Goal: Task Accomplishment & Management: Use online tool/utility

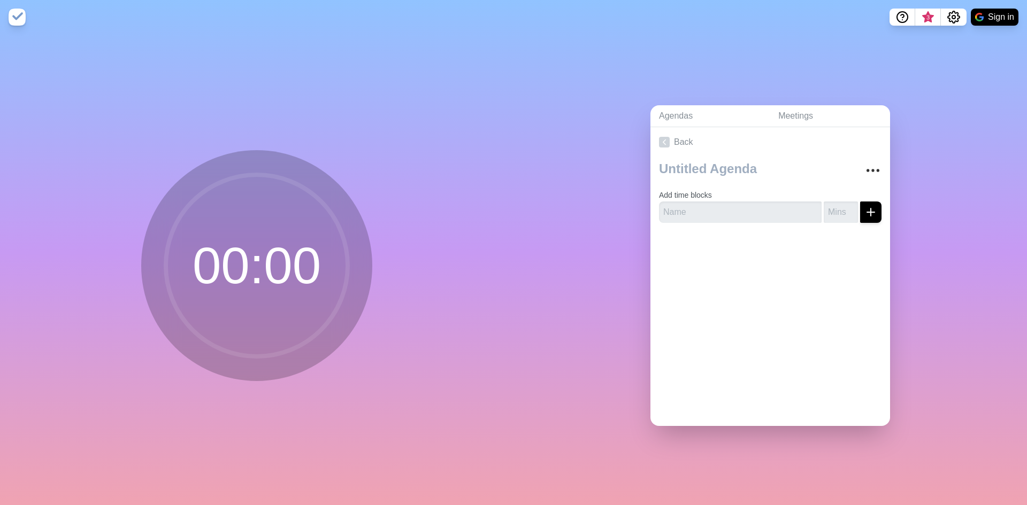
click at [225, 269] on circle at bounding box center [257, 266] width 182 height 182
click at [758, 202] on input "text" at bounding box center [740, 212] width 163 height 21
click at [838, 214] on input "number" at bounding box center [841, 212] width 34 height 21
click at [738, 214] on input "text" at bounding box center [740, 212] width 163 height 21
type input "Day 1 Break 1"
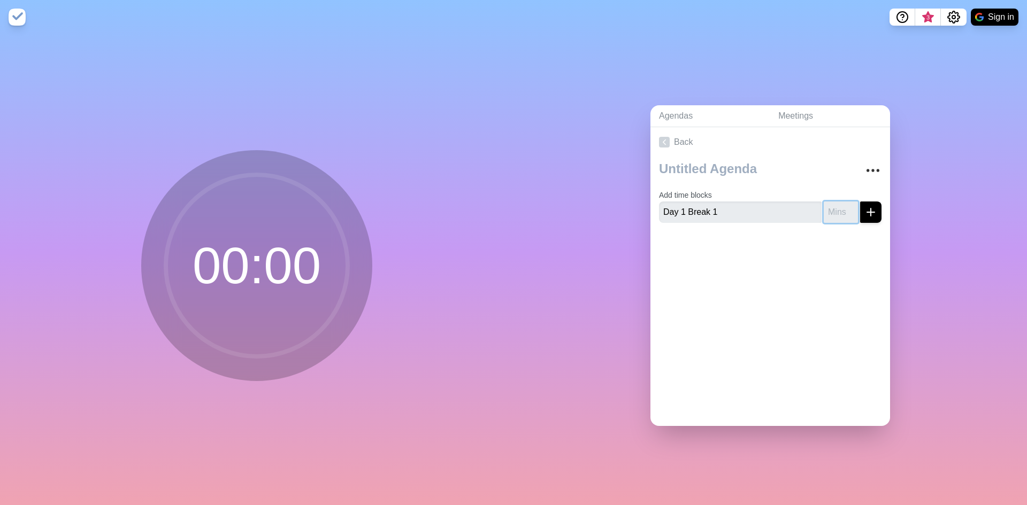
click at [833, 214] on input "number" at bounding box center [841, 212] width 34 height 21
click at [845, 286] on div "Back Add time blocks Day 1 Break 1 15" at bounding box center [770, 276] width 240 height 299
click at [239, 257] on circle at bounding box center [257, 266] width 182 height 182
click at [839, 205] on input "16" at bounding box center [841, 212] width 34 height 21
type input "15"
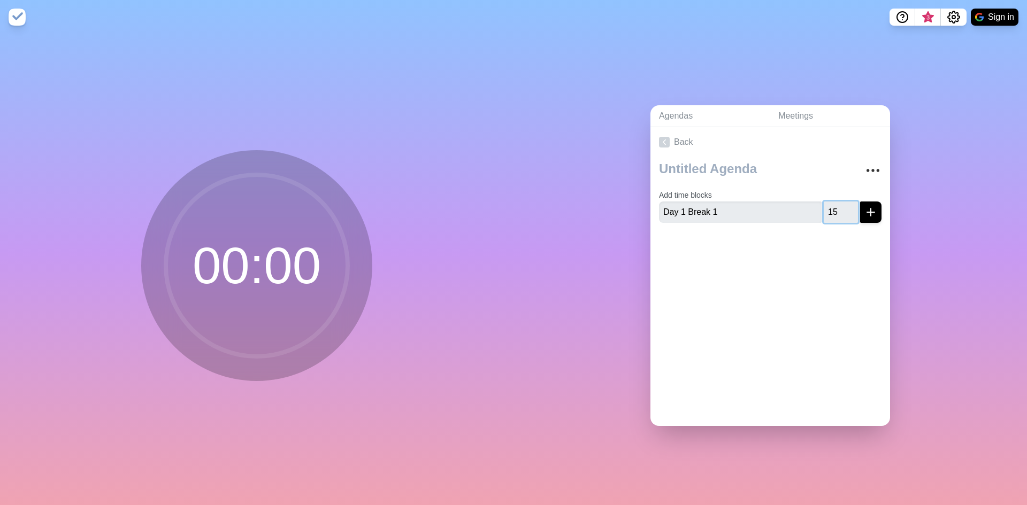
click at [839, 213] on input "15" at bounding box center [841, 212] width 34 height 21
click at [663, 140] on polyline at bounding box center [664, 142] width 3 height 5
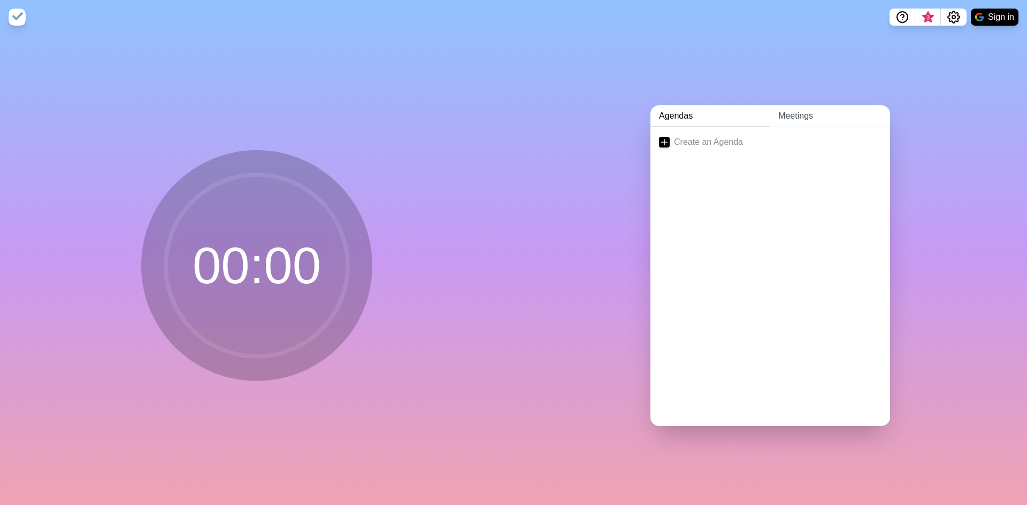
click at [778, 113] on link "Meetings" at bounding box center [830, 116] width 120 height 22
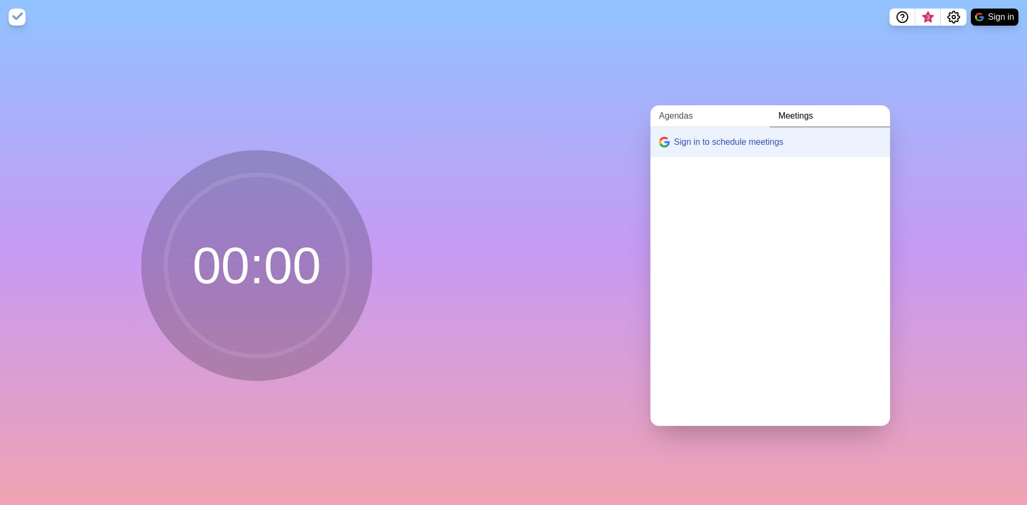
click at [677, 116] on link "Agendas" at bounding box center [709, 116] width 119 height 22
click at [662, 142] on line at bounding box center [665, 142] width 6 height 0
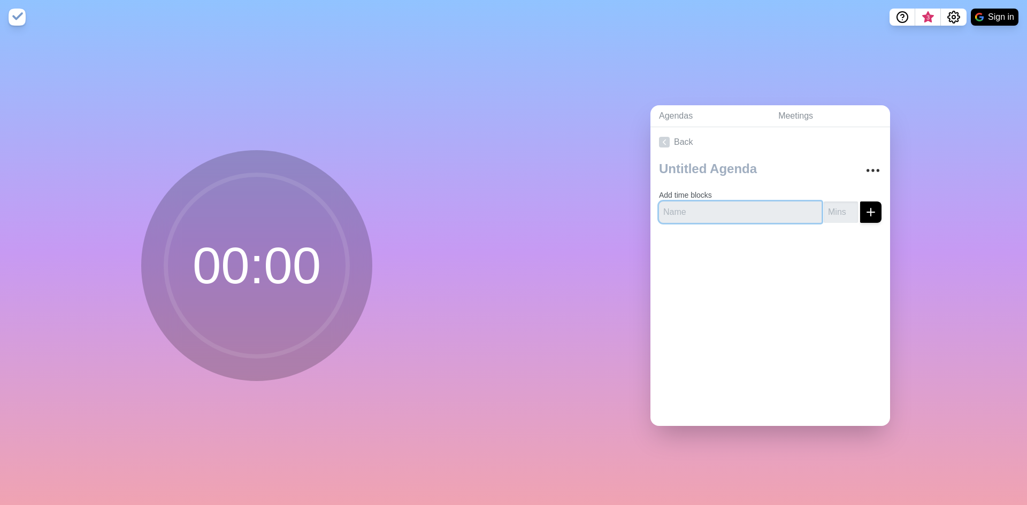
click at [738, 206] on input "text" at bounding box center [740, 212] width 163 height 21
type input "Day 1 Break 1"
click at [824, 211] on input "number" at bounding box center [841, 212] width 34 height 21
type input "15"
click at [860, 212] on button "submit" at bounding box center [870, 212] width 21 height 21
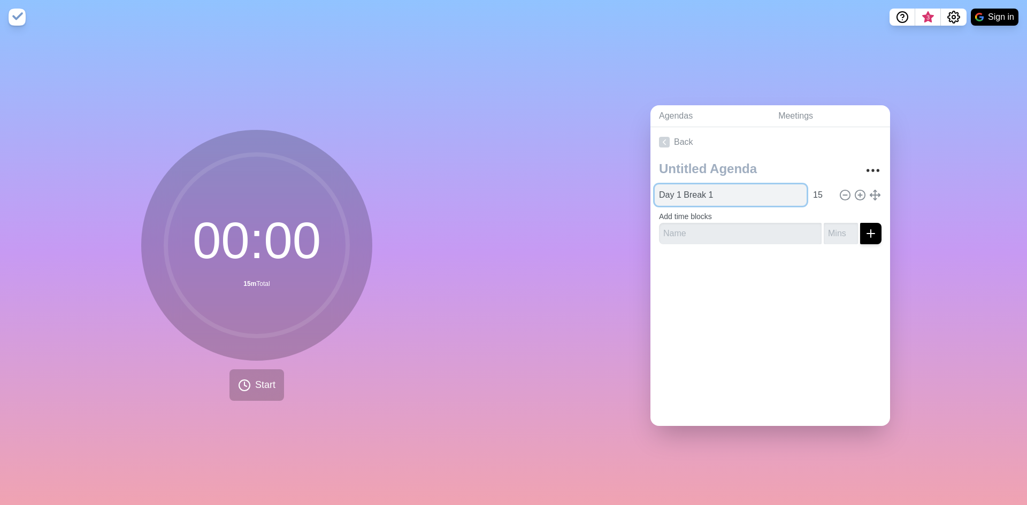
click at [695, 194] on input "Day 1 Break 1" at bounding box center [731, 195] width 152 height 21
click at [809, 189] on input "15" at bounding box center [822, 195] width 26 height 21
click at [659, 197] on input "Day 1 Break 1" at bounding box center [731, 195] width 152 height 21
click at [254, 372] on button "Start" at bounding box center [256, 386] width 55 height 32
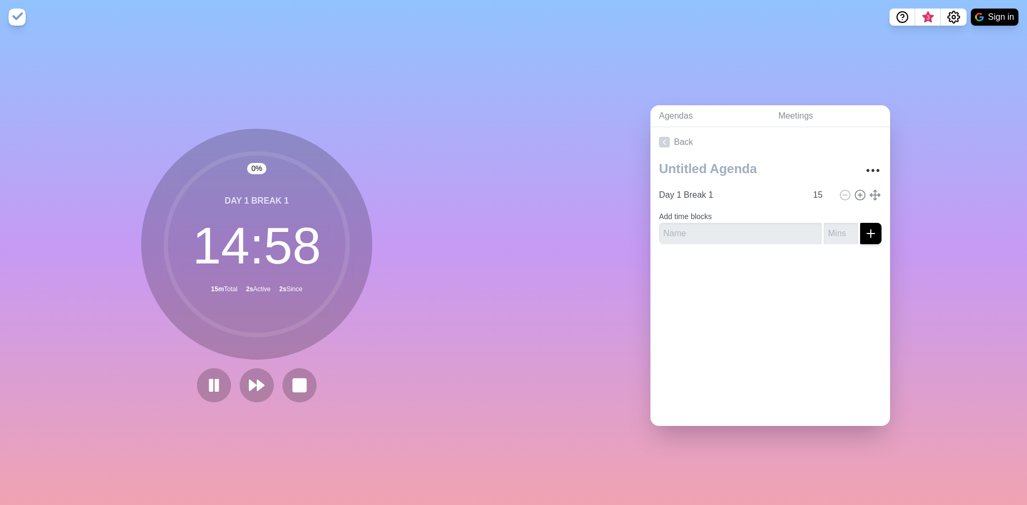
click at [612, 323] on div "Agendas Meetings Back Day 1 Break 1 15 Add time blocks" at bounding box center [771, 269] width 514 height 471
click at [210, 382] on rect at bounding box center [211, 385] width 3 height 12
click at [298, 383] on rect at bounding box center [299, 385] width 13 height 13
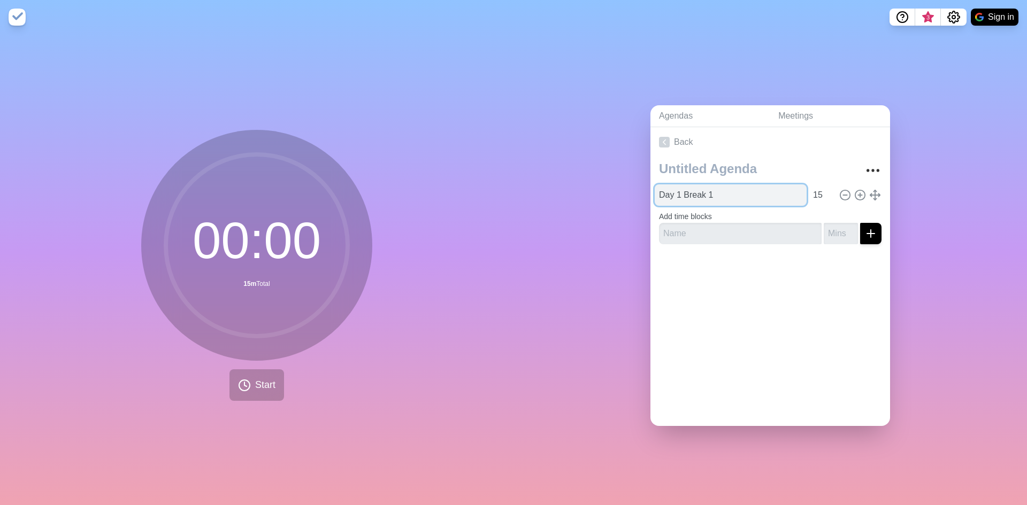
click at [716, 192] on input "Day 1 Break 1" at bounding box center [731, 195] width 152 height 21
type input "Day 1 Breaks"
click at [407, 149] on div "00 : 00 15m Total Start" at bounding box center [257, 269] width 514 height 471
click at [800, 74] on div "Agendas Meetings Back Day 1 Breaks 15 Add time blocks" at bounding box center [771, 269] width 514 height 471
click at [603, 258] on div "Agendas Meetings Back Day 1 Breaks 15 Add time blocks" at bounding box center [771, 269] width 514 height 471
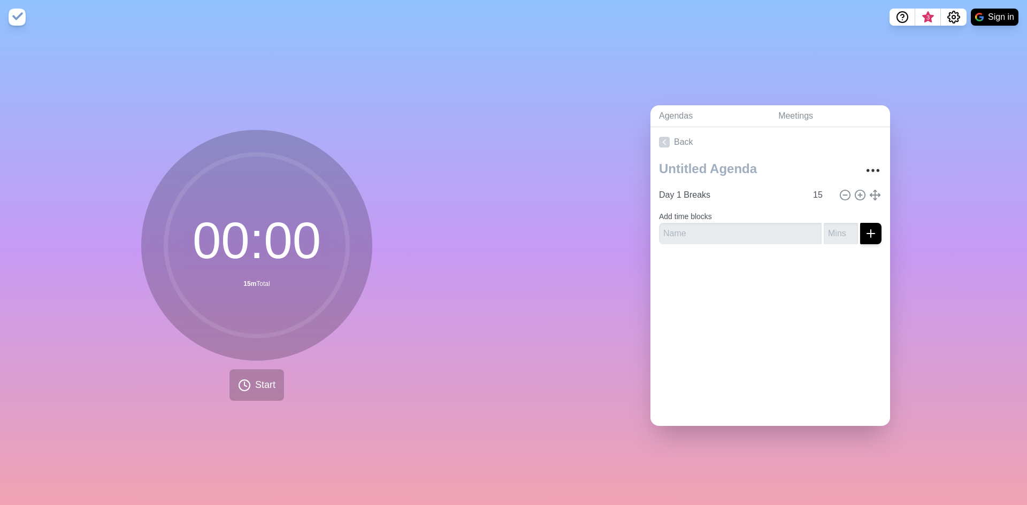
click at [577, 69] on div "Agendas Meetings Back Day 1 Breaks 15 Add time blocks" at bounding box center [771, 269] width 514 height 471
click at [661, 71] on div "Agendas Meetings Back Day 1 Breaks 15 Add time blocks" at bounding box center [771, 269] width 514 height 471
